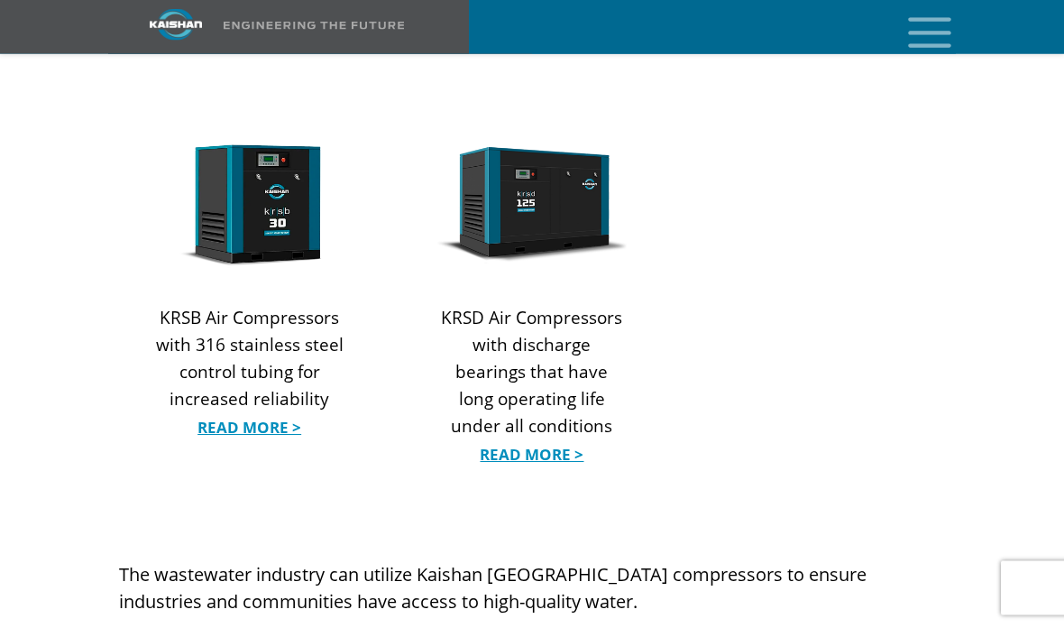
scroll to position [2135, 0]
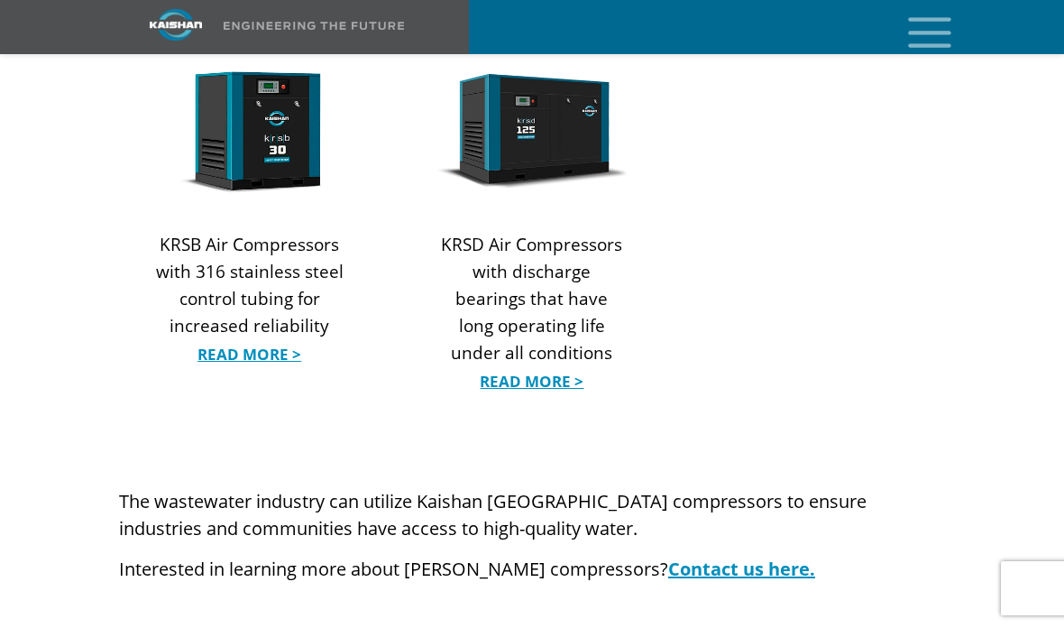
click at [238, 341] on link "Read More >" at bounding box center [249, 354] width 188 height 27
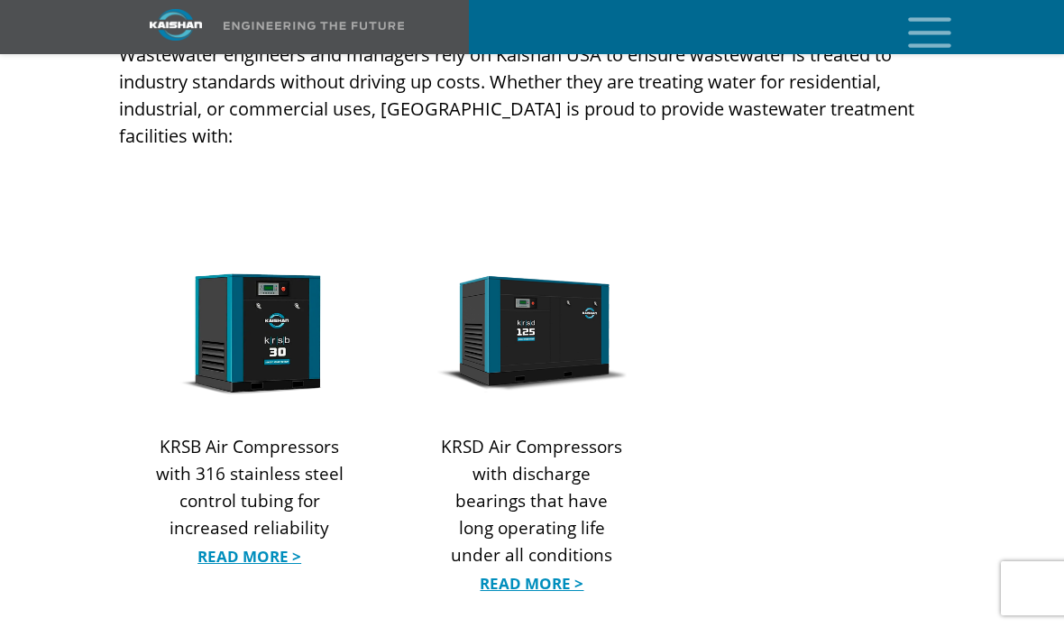
scroll to position [1959, 0]
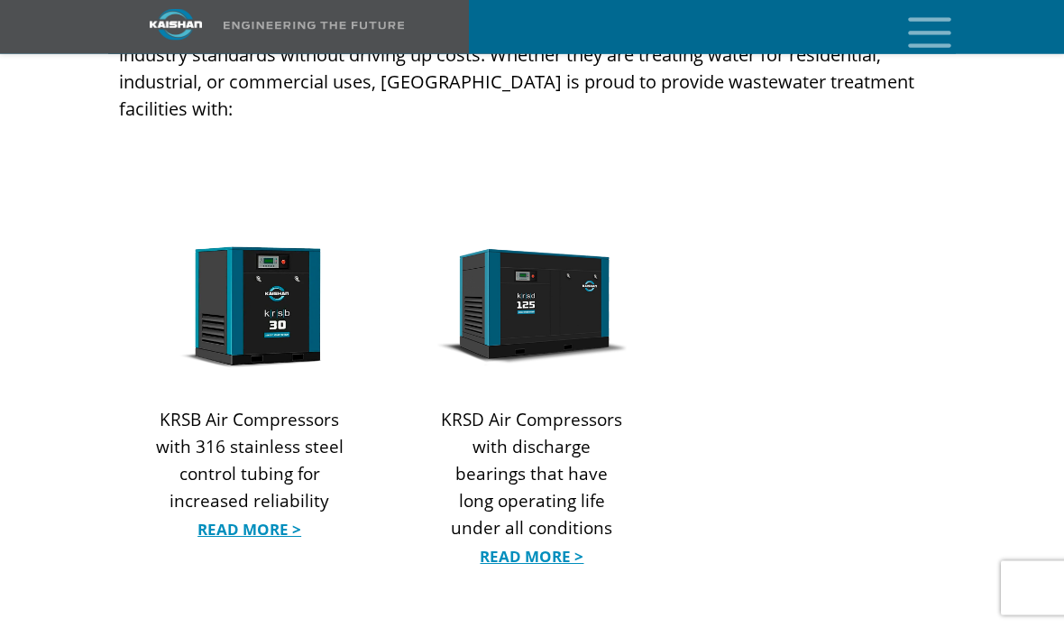
click at [488, 525] on div "KRSD Air Compressors with discharge bearings that have long operating life unde…" at bounding box center [531, 495] width 188 height 176
click at [505, 544] on link "Read More >" at bounding box center [531, 557] width 188 height 27
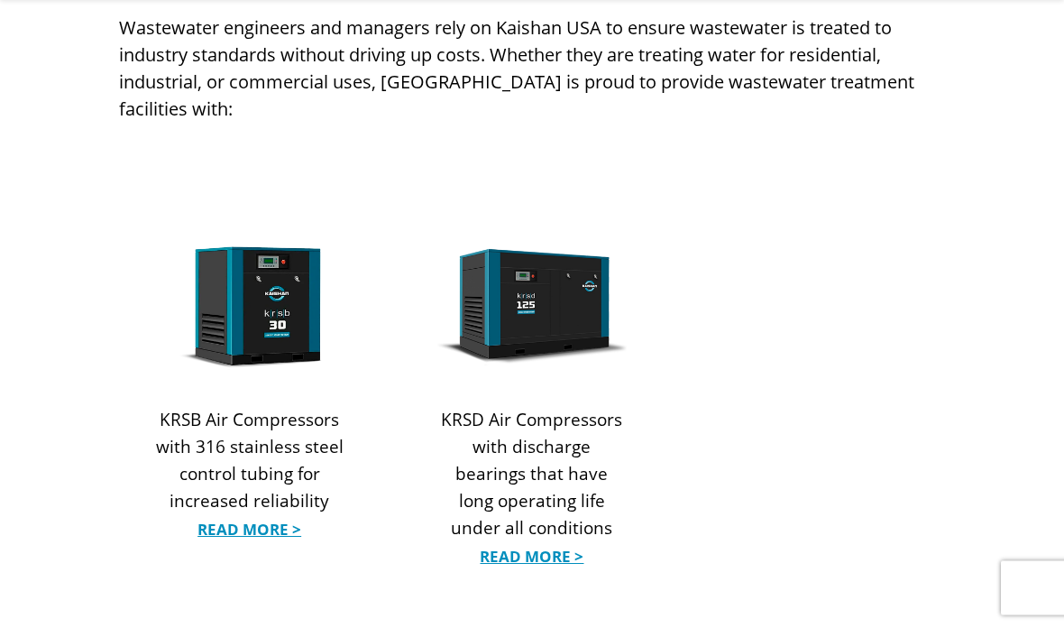
scroll to position [2032, 0]
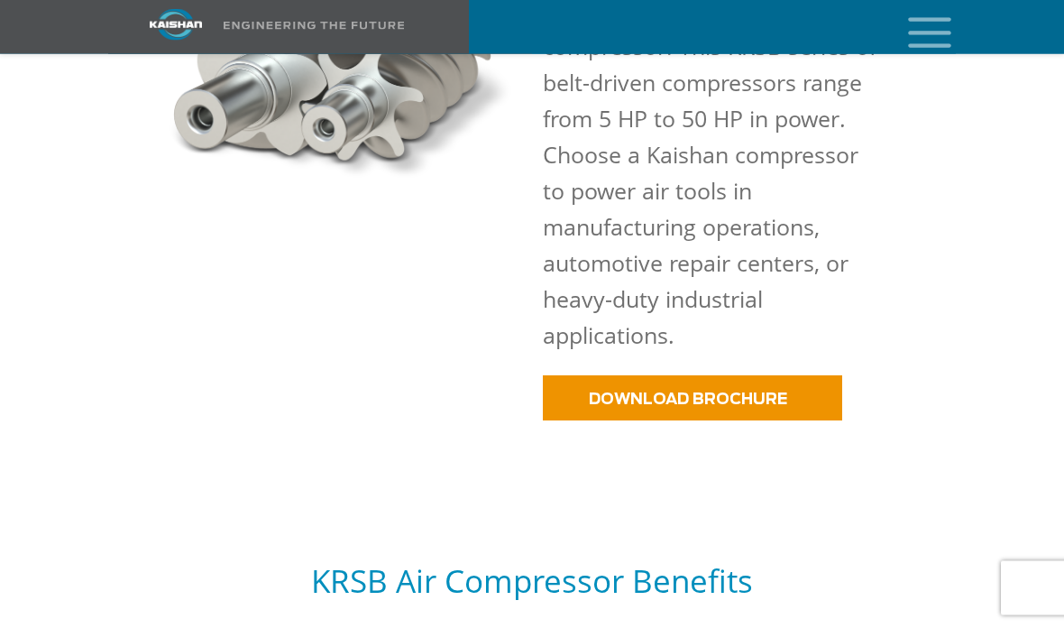
scroll to position [1244, 0]
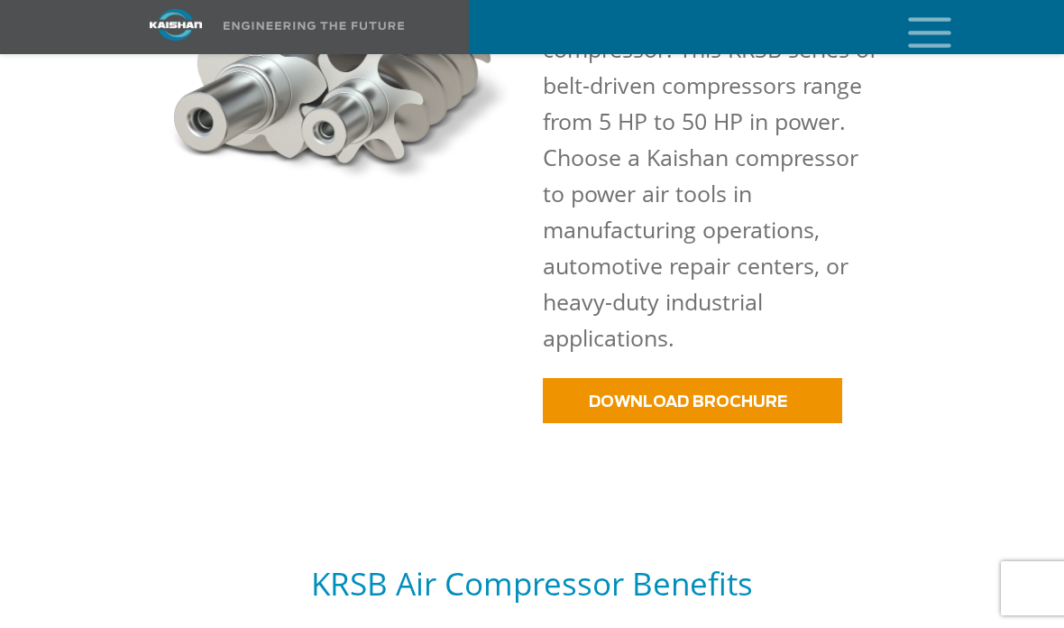
click at [575, 378] on link "DOWNLOAD BROCHURE" at bounding box center [692, 400] width 299 height 45
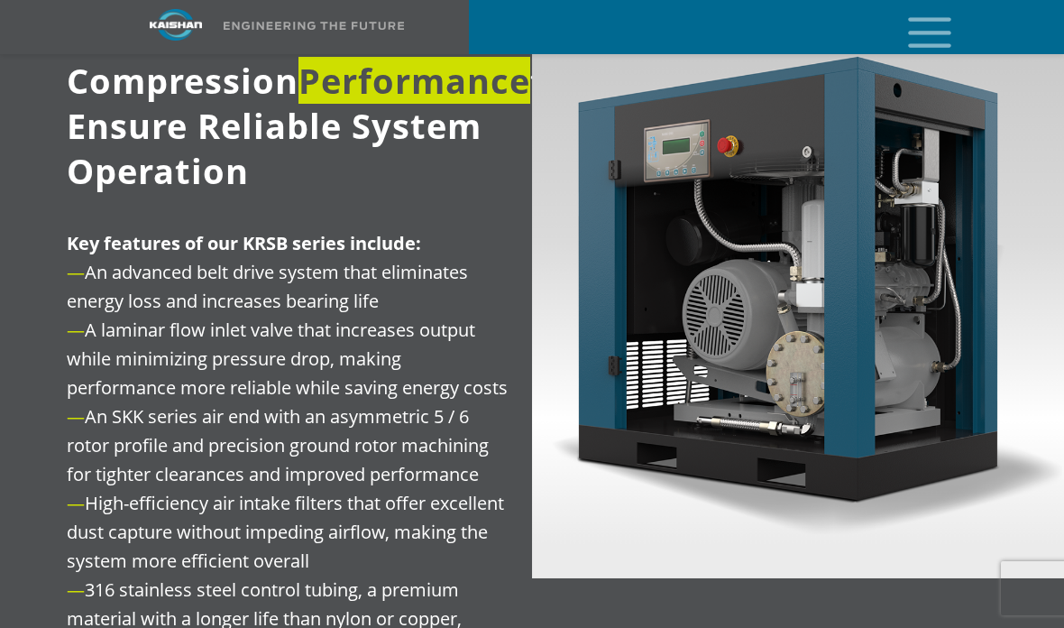
scroll to position [2242, 0]
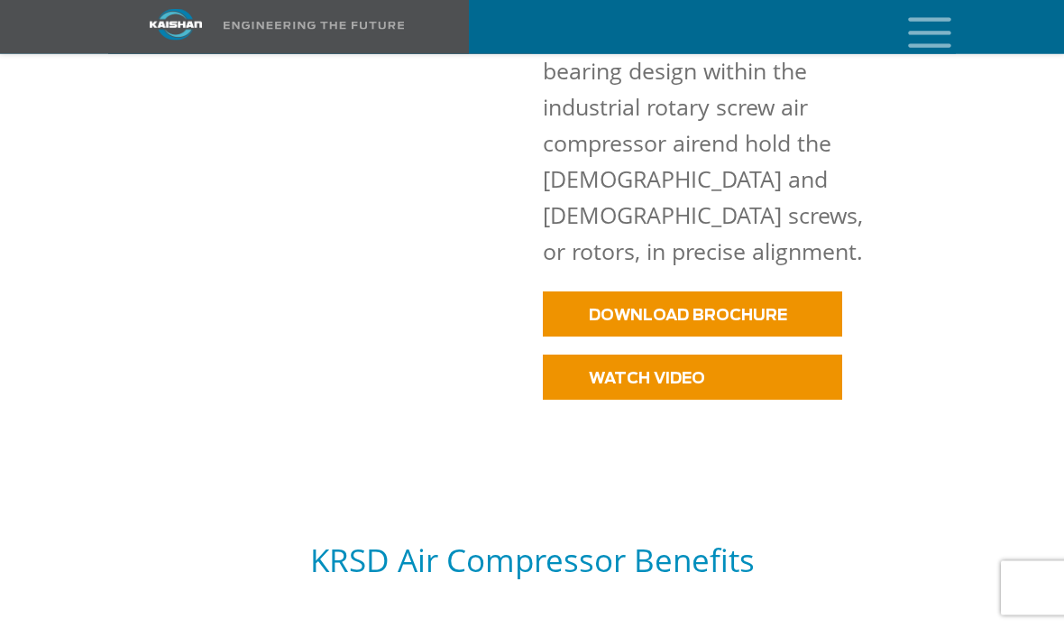
scroll to position [1597, 0]
click at [589, 308] on span "DOWNLOAD BROCHURE" at bounding box center [688, 315] width 198 height 15
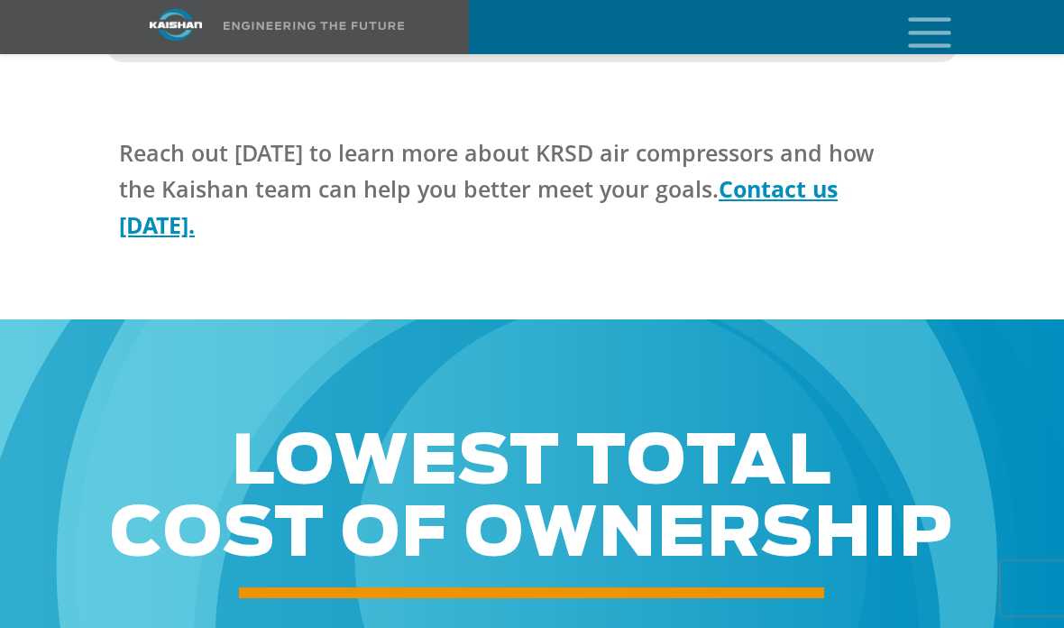
scroll to position [6062, 0]
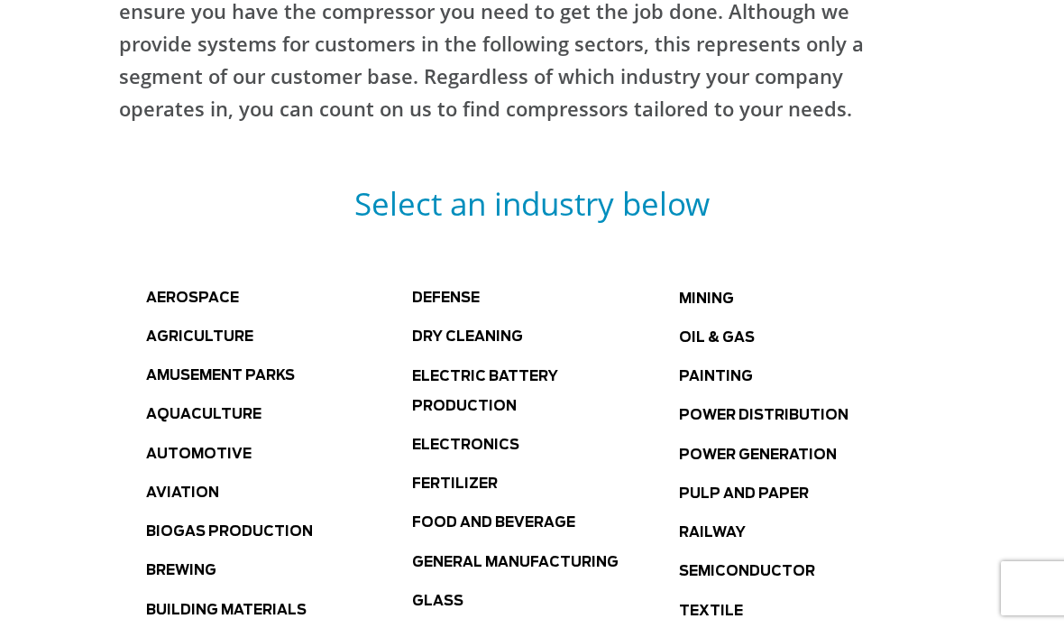
scroll to position [945, 0]
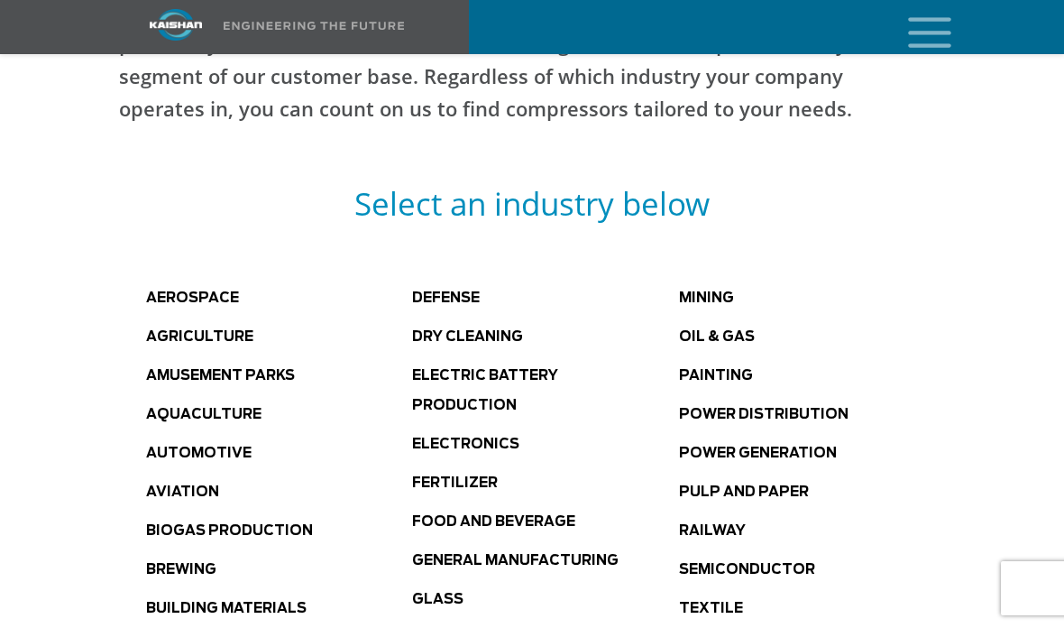
click at [438, 330] on link "Dry Cleaning" at bounding box center [467, 337] width 111 height 14
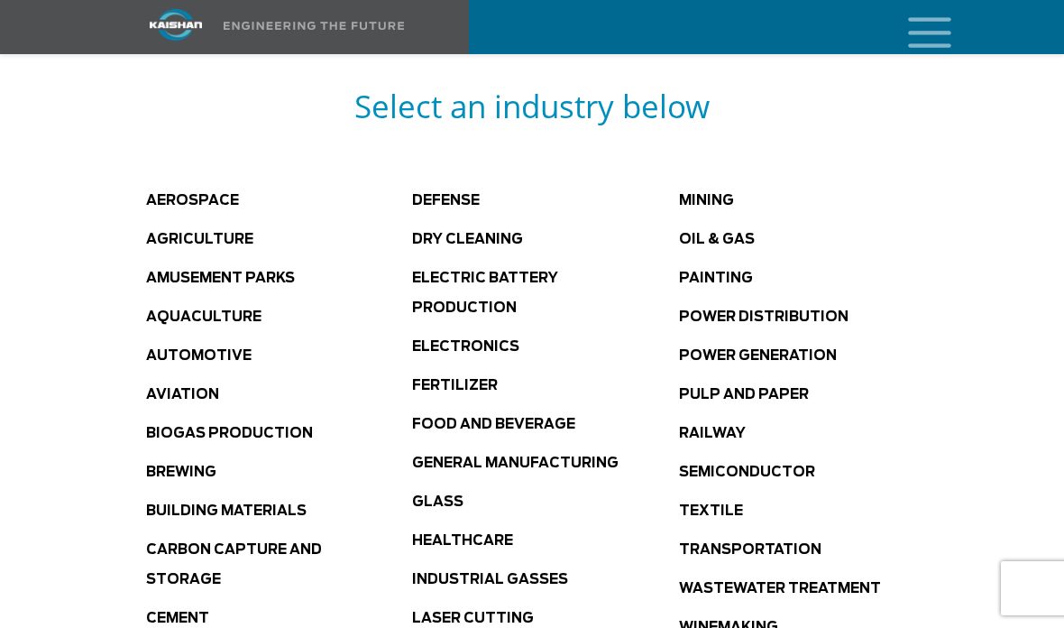
scroll to position [1168, 0]
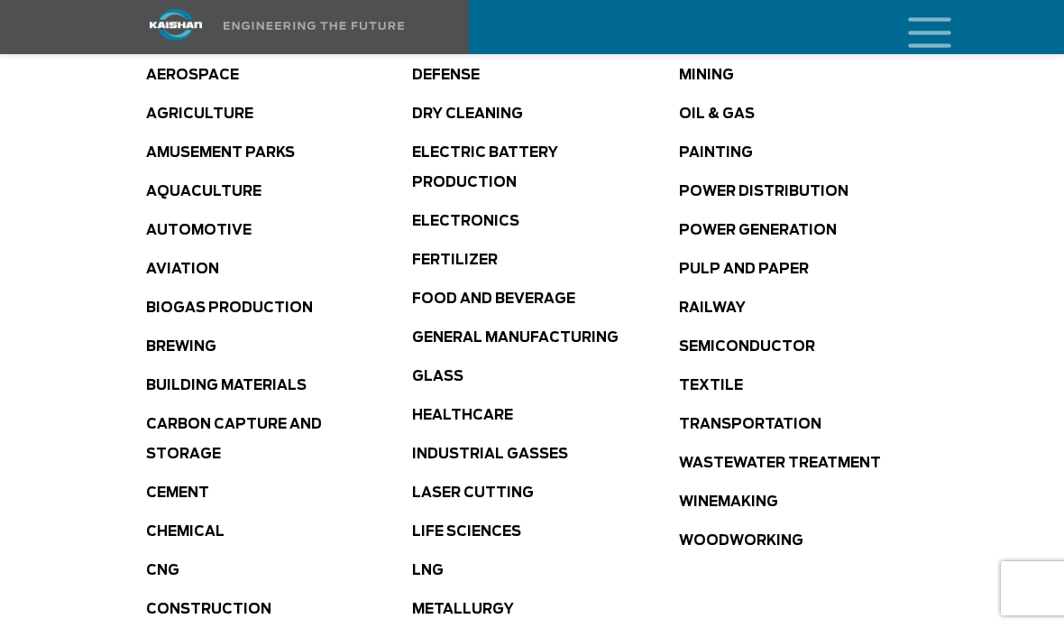
click at [718, 276] on link "Pulp and Paper" at bounding box center [744, 269] width 130 height 14
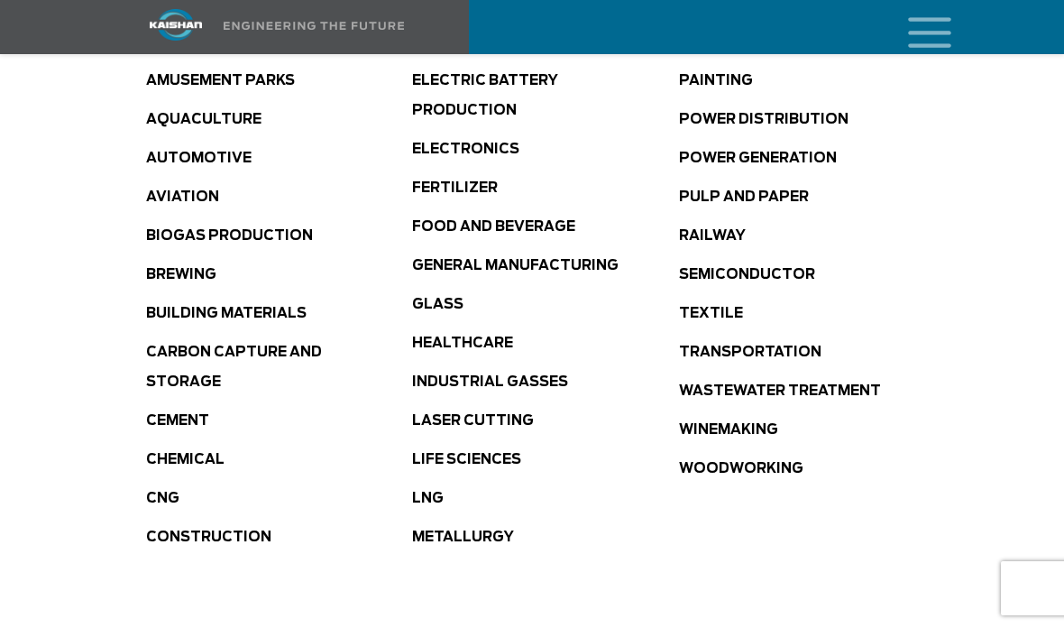
click at [170, 414] on link "Cement" at bounding box center [177, 421] width 63 height 14
click at [170, 345] on link "Carbon Capture and Storage" at bounding box center [234, 366] width 176 height 43
click at [694, 319] on link "Textile" at bounding box center [711, 314] width 64 height 14
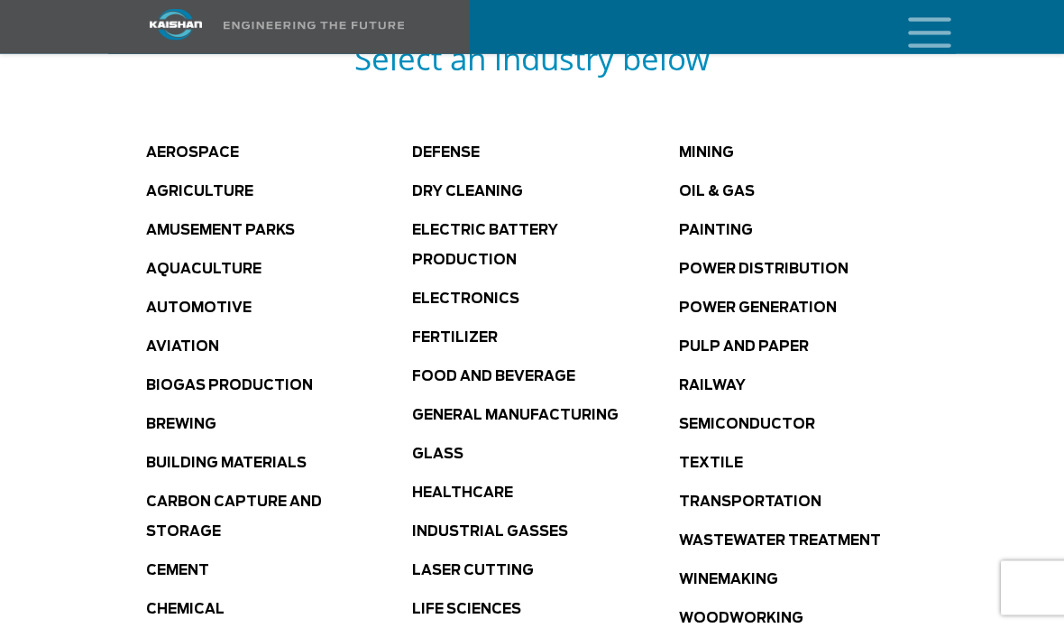
scroll to position [1090, 0]
click at [170, 340] on link "Aviation" at bounding box center [182, 347] width 73 height 14
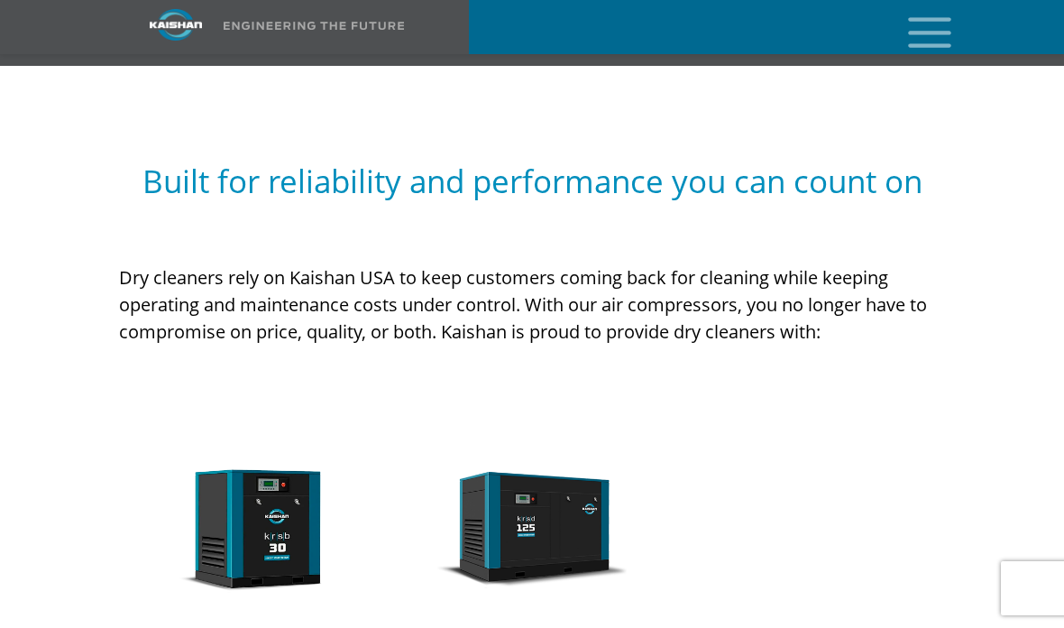
scroll to position [1694, 0]
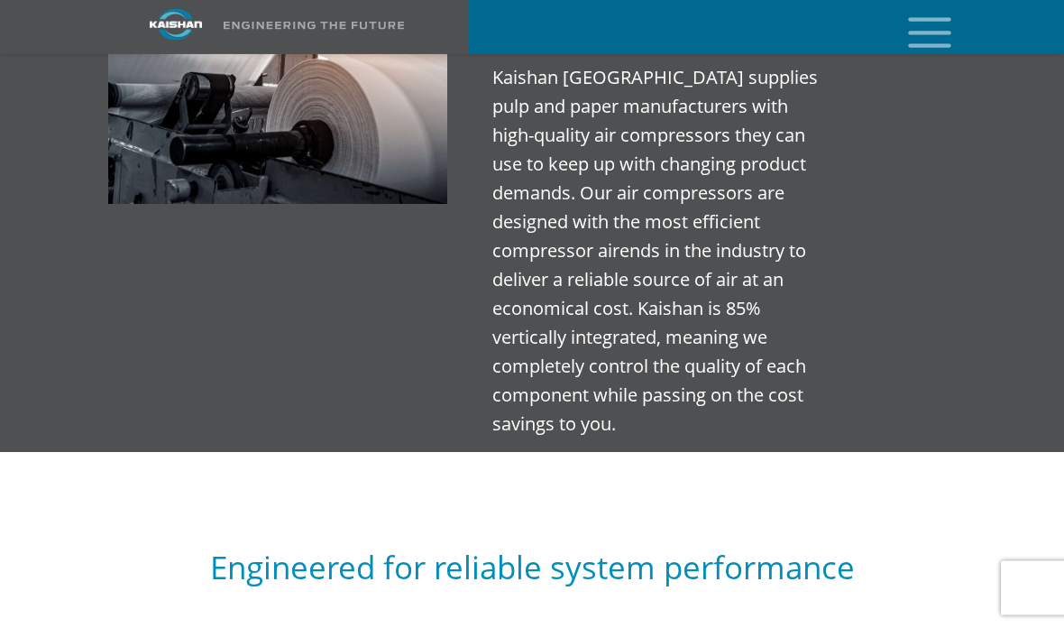
scroll to position [1261, 0]
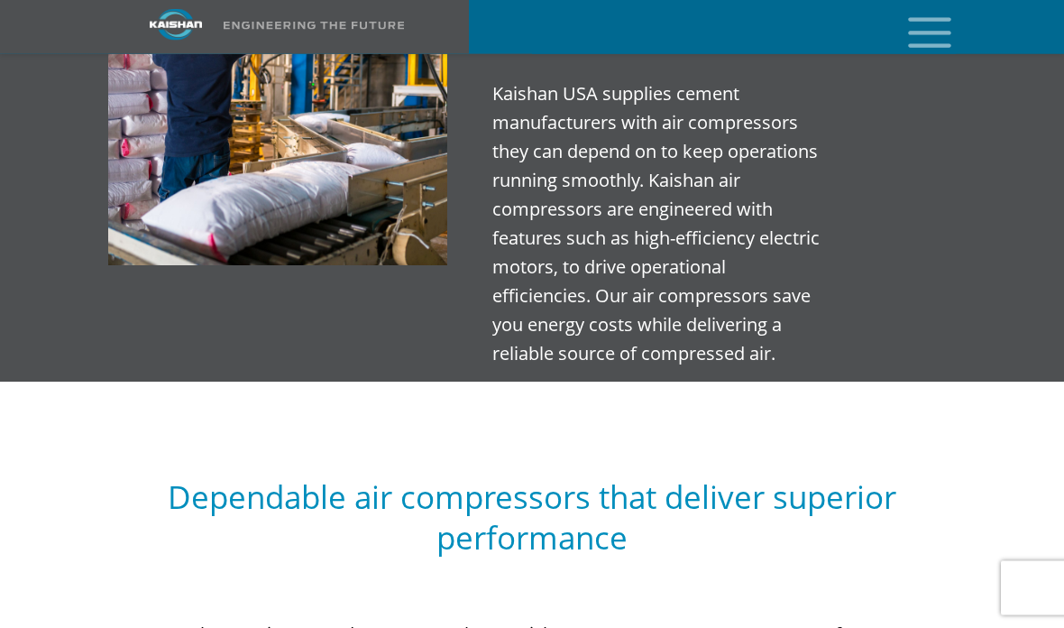
scroll to position [1218, 0]
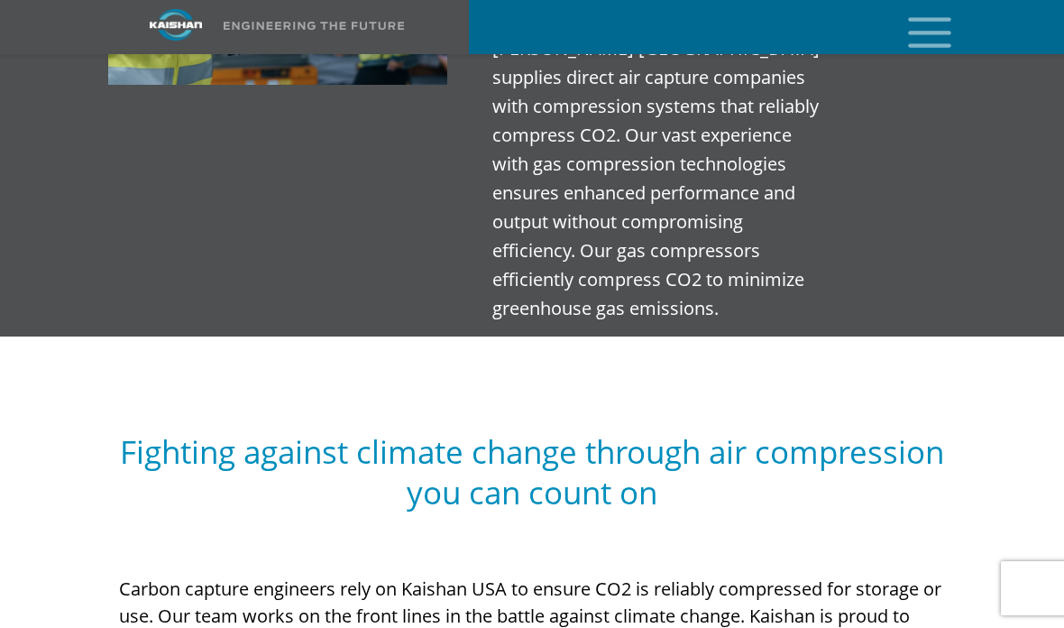
scroll to position [1403, 0]
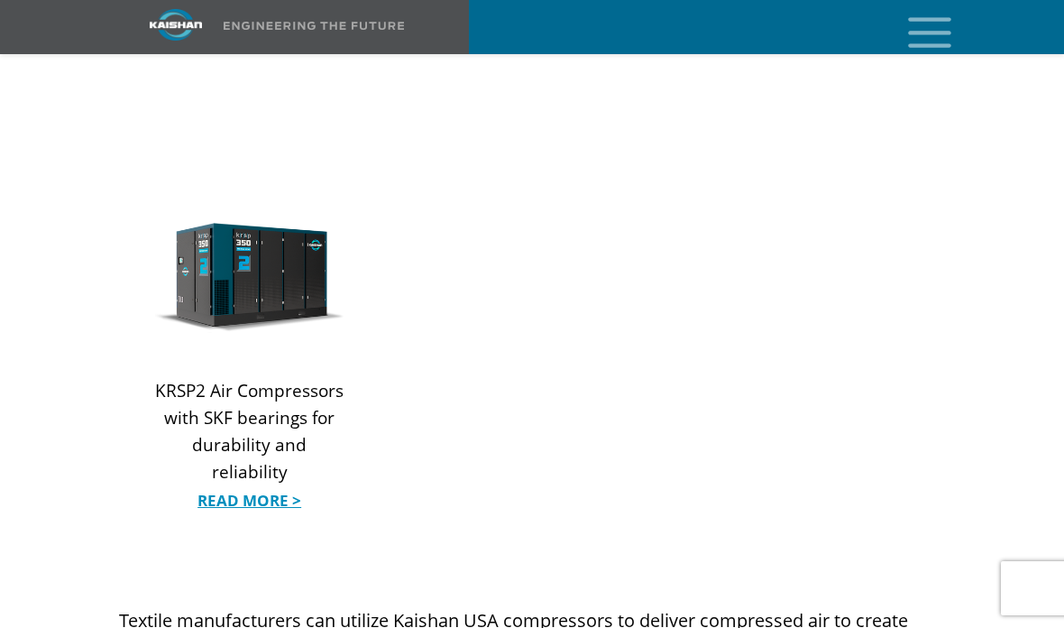
scroll to position [2472, 0]
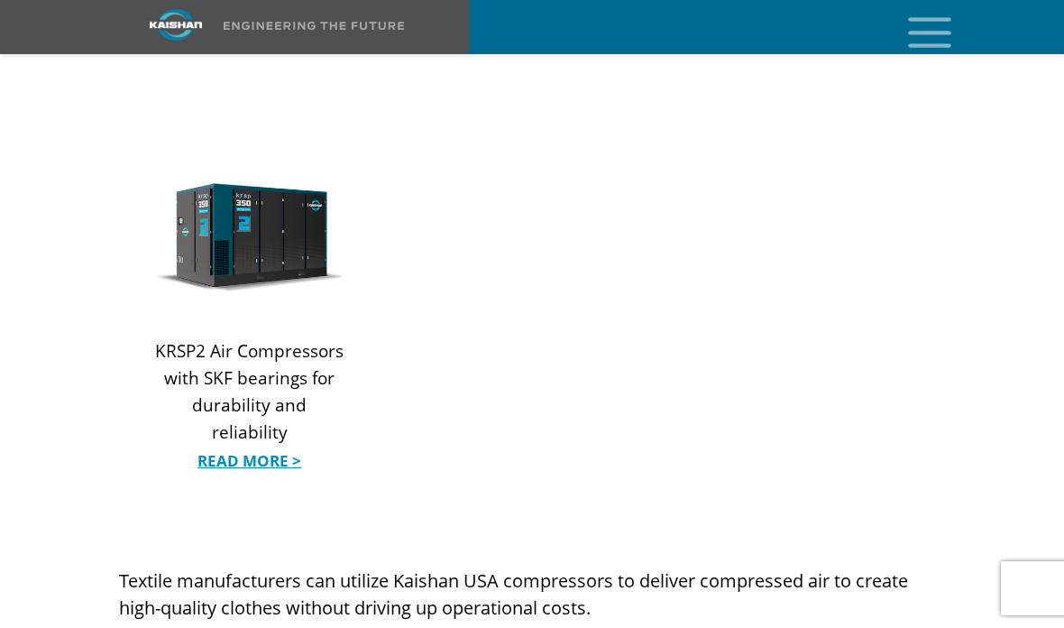
click at [229, 447] on link "Read More >" at bounding box center [249, 460] width 188 height 27
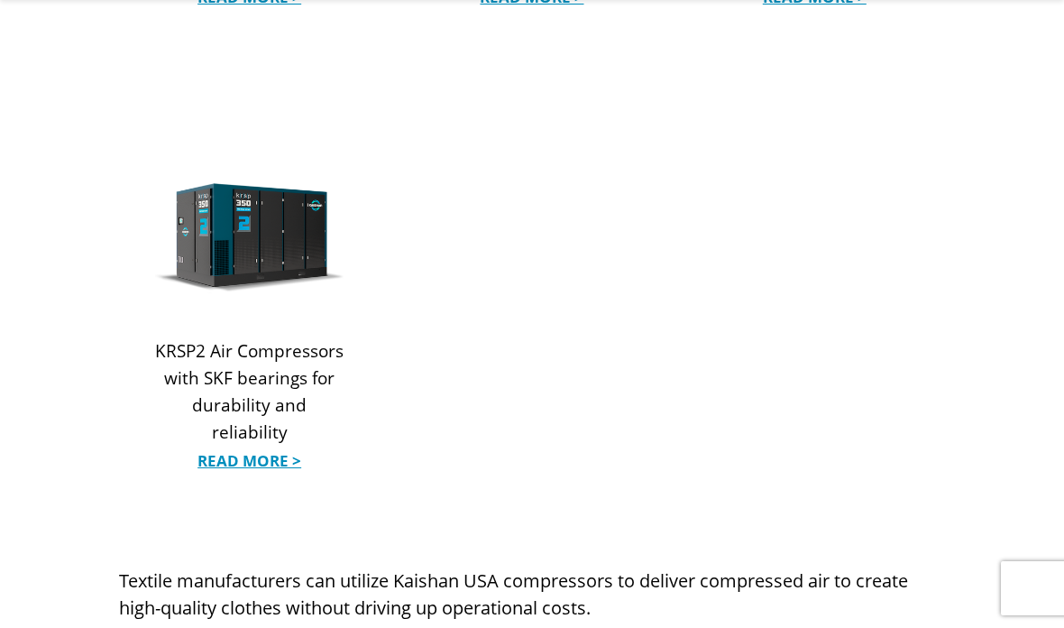
scroll to position [2544, 0]
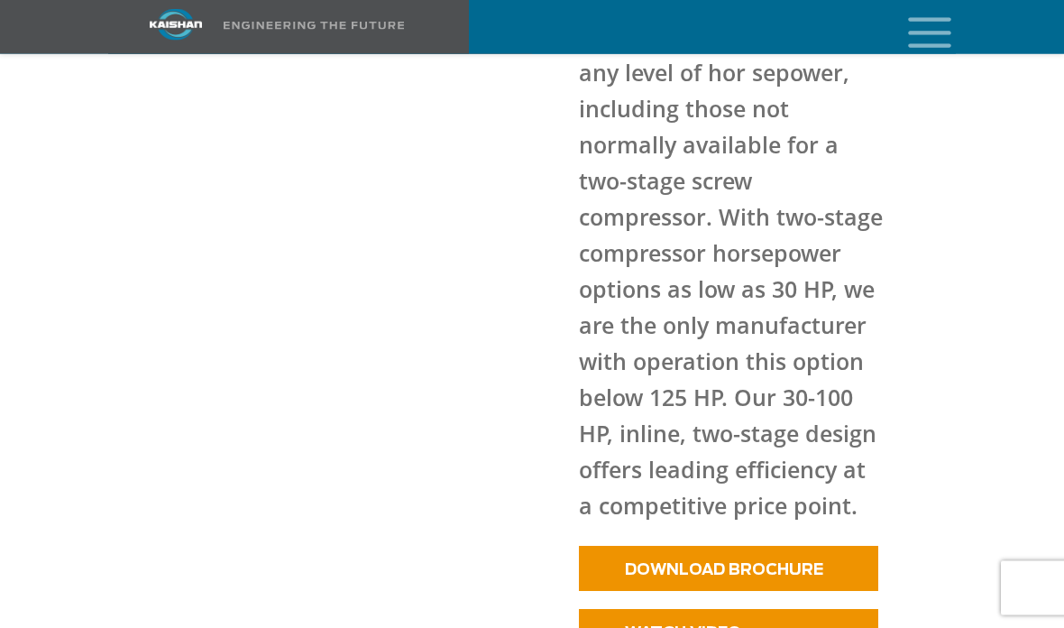
scroll to position [1055, 0]
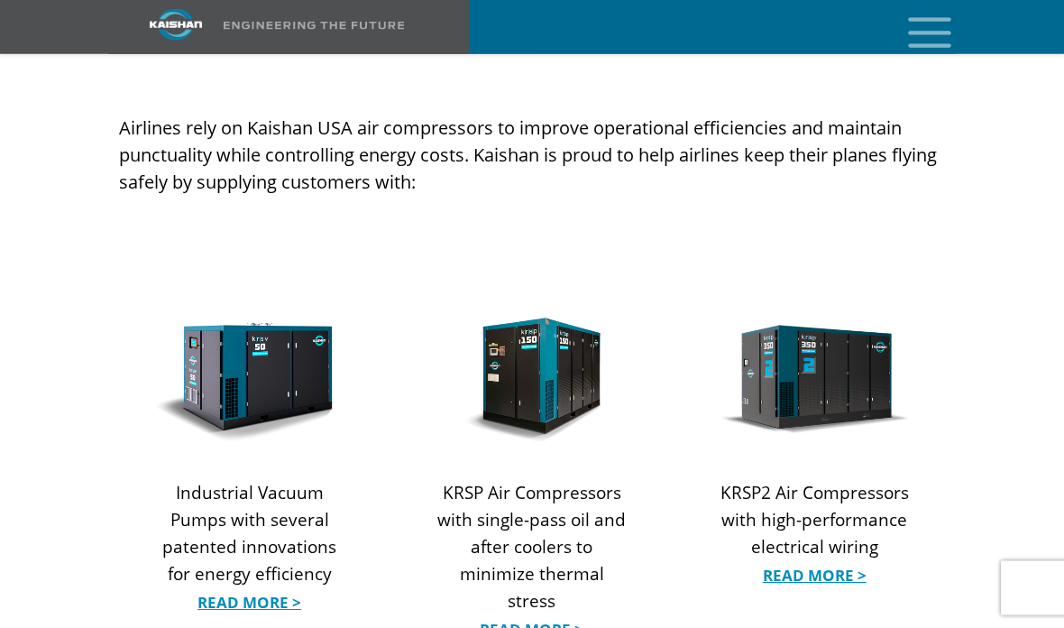
scroll to position [1972, 0]
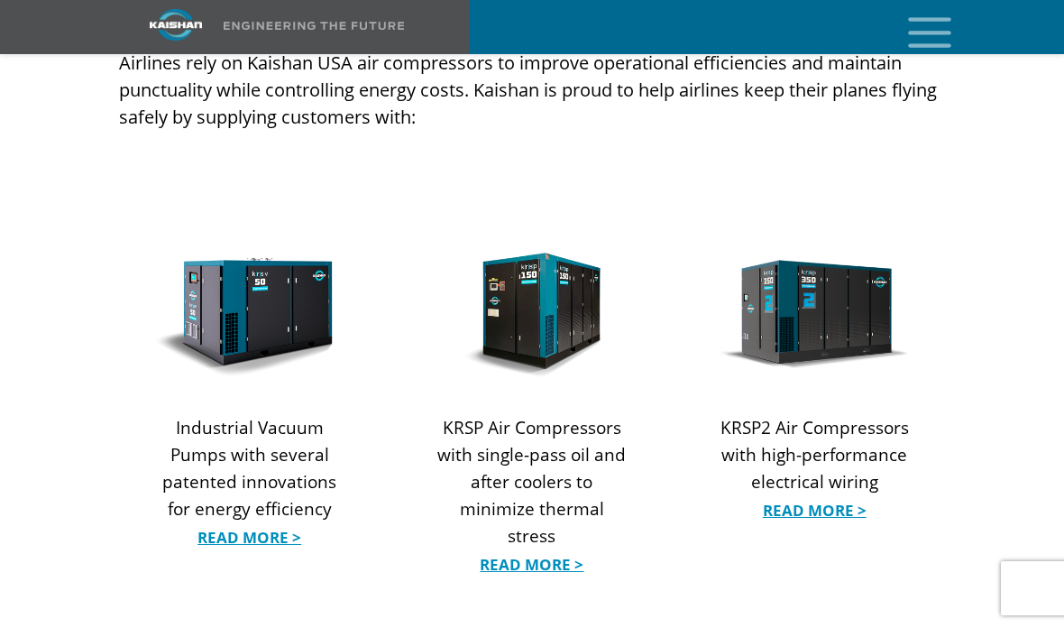
click at [521, 551] on link "Read More >" at bounding box center [531, 564] width 188 height 27
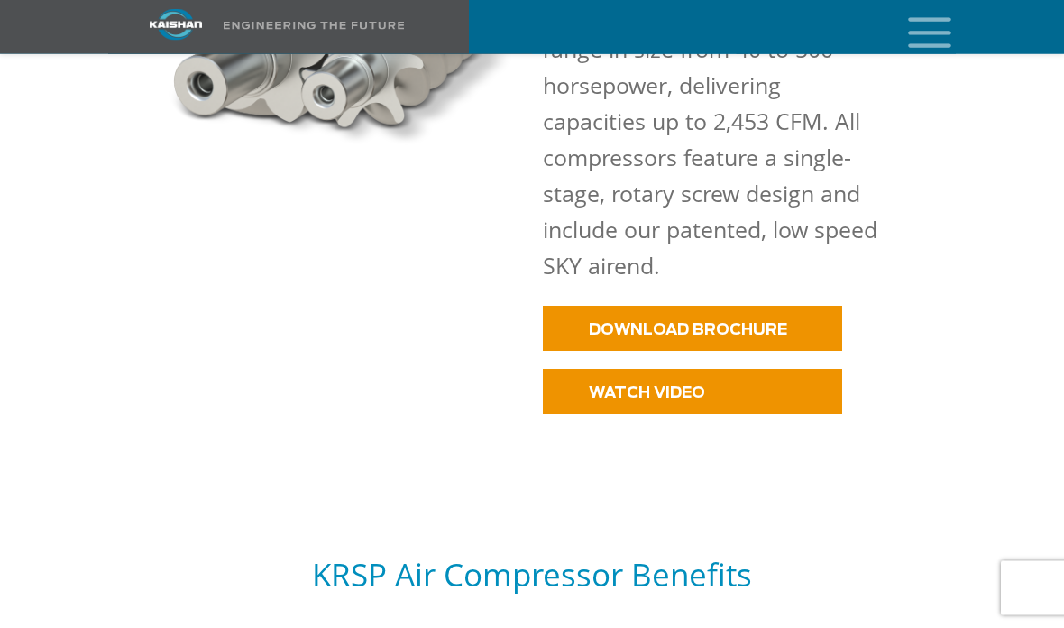
scroll to position [1165, 0]
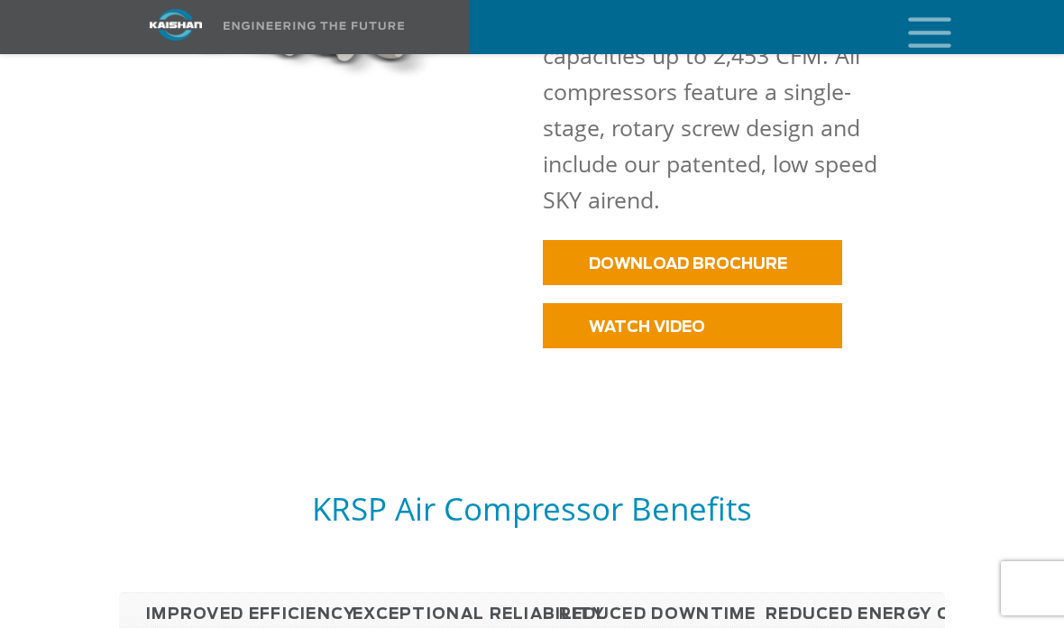
click at [596, 303] on link "WATCH VIDEO" at bounding box center [692, 325] width 299 height 45
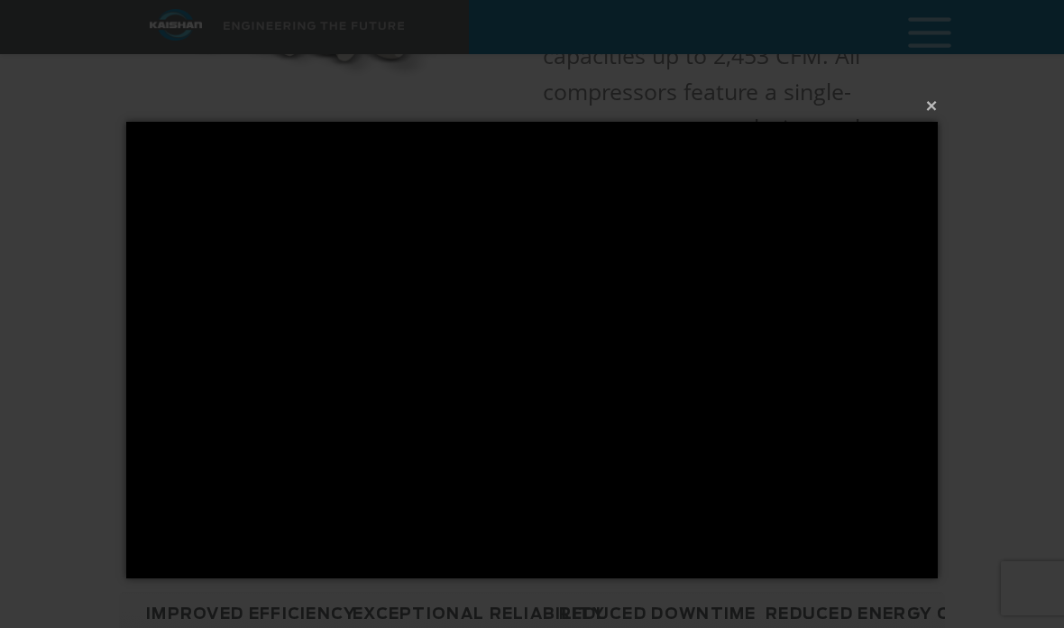
click at [941, 100] on button "×" at bounding box center [538, 106] width 812 height 40
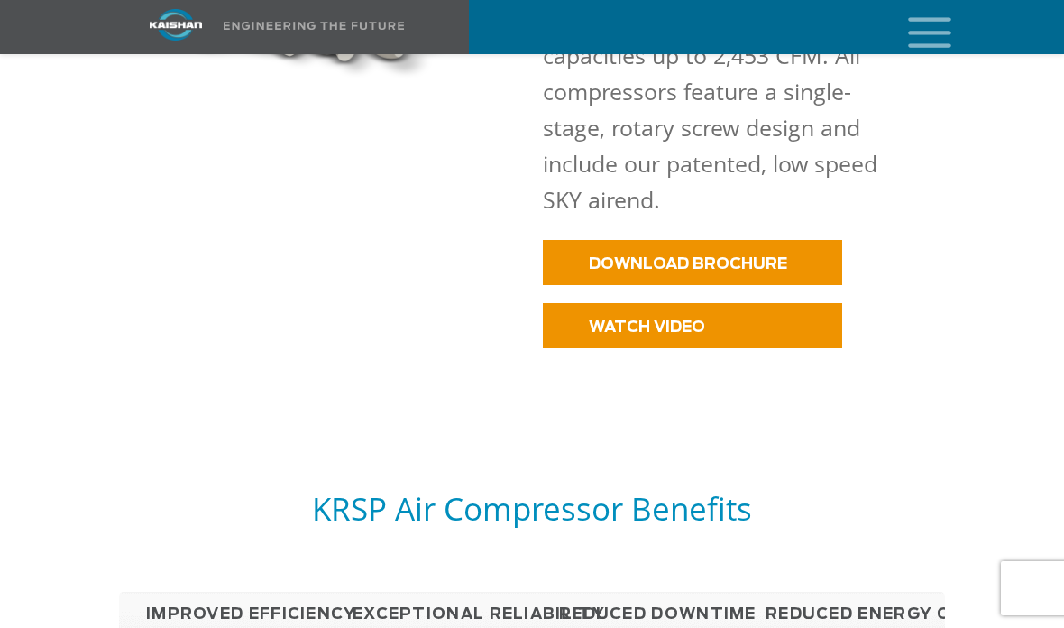
click at [817, 240] on link "DOWNLOAD BROCHURE" at bounding box center [692, 262] width 299 height 45
